Goal: Information Seeking & Learning: Learn about a topic

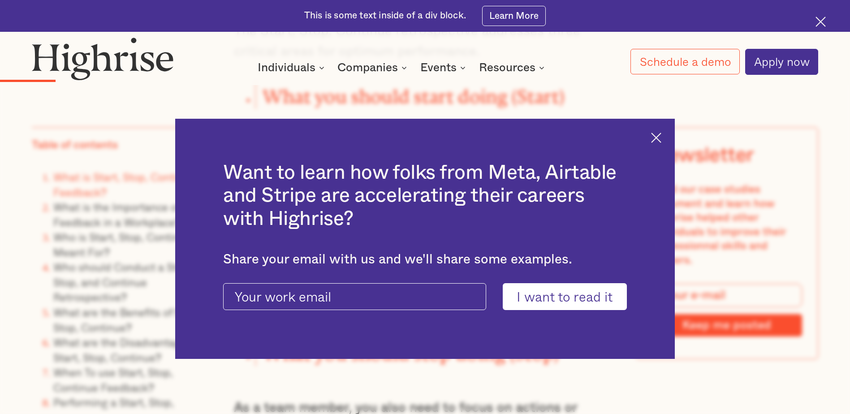
scroll to position [1479, 0]
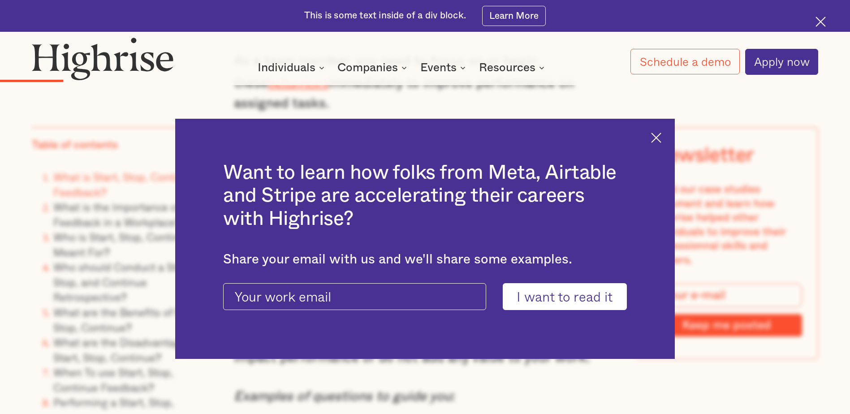
click at [659, 138] on img at bounding box center [656, 138] width 10 height 10
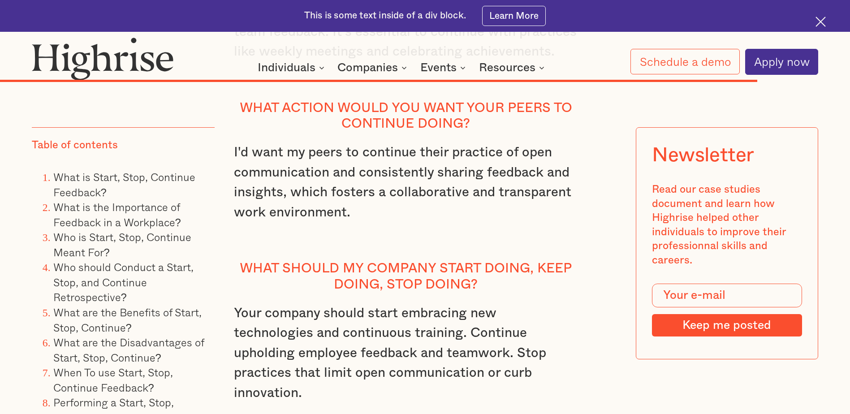
scroll to position [9382, 0]
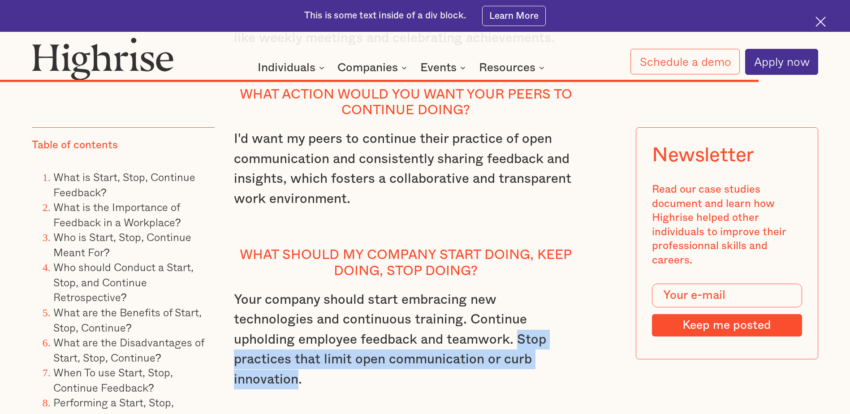
drag, startPoint x: 443, startPoint y: 327, endPoint x: 389, endPoint y: 310, distance: 57.0
click at [389, 310] on p "Your company should start embracing new technologies and continuous training. C…" at bounding box center [406, 350] width 344 height 120
drag, startPoint x: 389, startPoint y: 310, endPoint x: 414, endPoint y: 309, distance: 25.1
copy p "Stop practices that limit open communication or curb innovation"
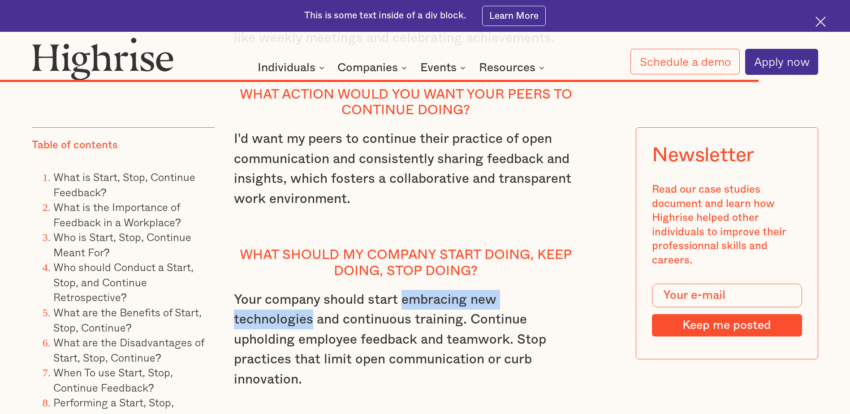
drag, startPoint x: 402, startPoint y: 267, endPoint x: 587, endPoint y: 273, distance: 185.2
drag, startPoint x: 587, startPoint y: 273, endPoint x: 538, endPoint y: 271, distance: 48.9
click at [541, 290] on p "Your company should start embracing new technologies and continuous training. C…" at bounding box center [406, 350] width 344 height 120
drag, startPoint x: 403, startPoint y: 267, endPoint x: 576, endPoint y: 268, distance: 173.9
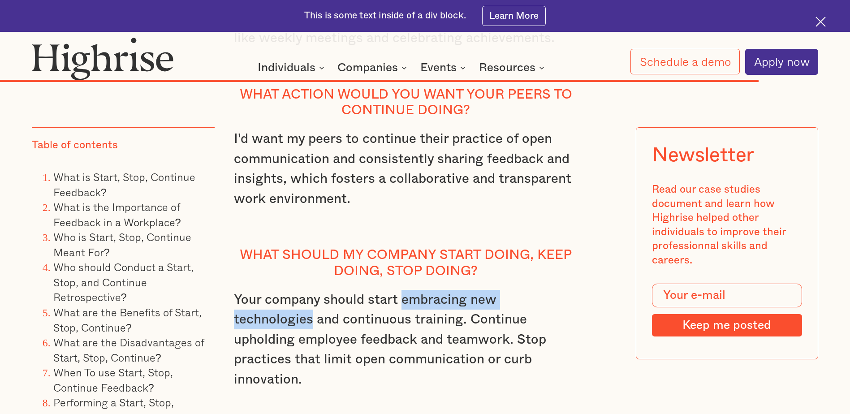
click at [576, 290] on p "Your company should start embracing new technologies and continuous training. C…" at bounding box center [406, 350] width 344 height 120
drag, startPoint x: 576, startPoint y: 268, endPoint x: 562, endPoint y: 269, distance: 14.8
copy p "embracing new technologies"
